Goal: Check status

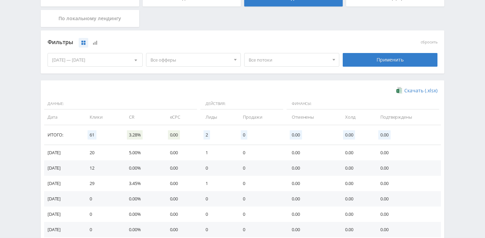
scroll to position [123, 0]
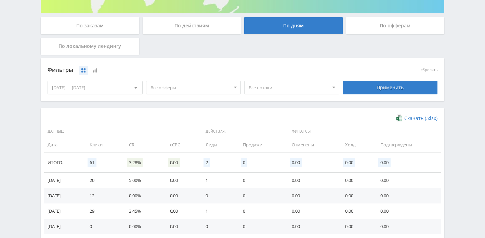
click at [126, 87] on div "[DATE] — [DATE]" at bounding box center [95, 87] width 94 height 13
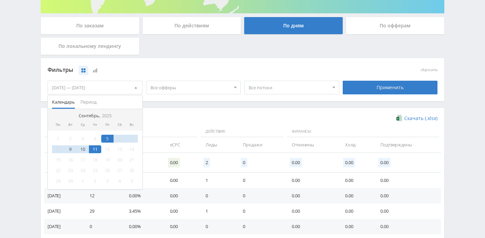
click at [98, 146] on div "11" at bounding box center [95, 149] width 12 height 8
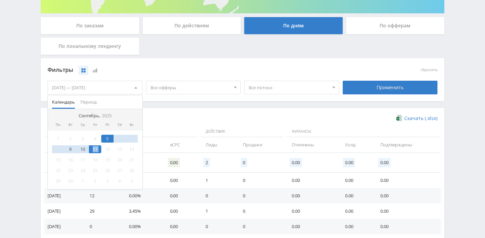
click at [98, 146] on div "11" at bounding box center [95, 149] width 12 height 8
click at [96, 150] on div "11" at bounding box center [95, 149] width 12 height 8
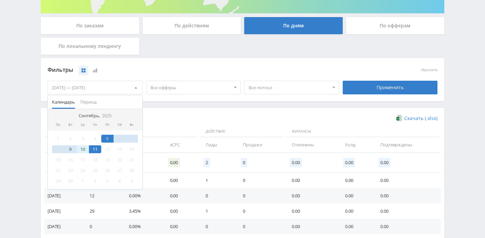
click at [78, 149] on div "10" at bounding box center [83, 149] width 12 height 8
click at [104, 150] on div "12" at bounding box center [107, 149] width 12 height 8
click at [98, 150] on div "11" at bounding box center [95, 149] width 12 height 8
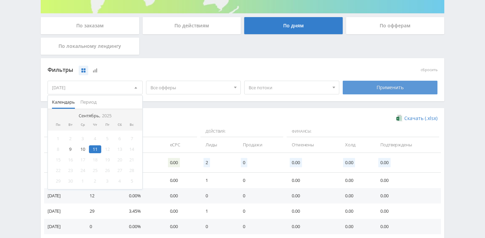
click at [379, 94] on div "Применить" at bounding box center [390, 88] width 95 height 14
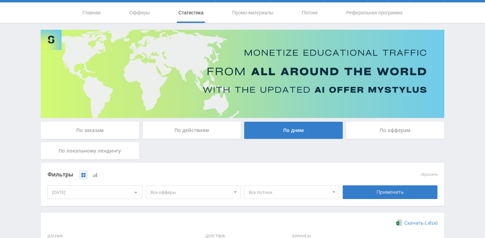
scroll to position [0, 0]
